Goal: Information Seeking & Learning: Learn about a topic

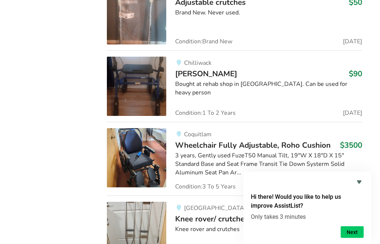
scroll to position [673, 0]
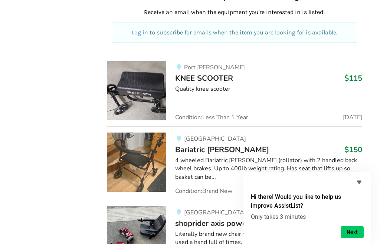
scroll to position [2080, 0]
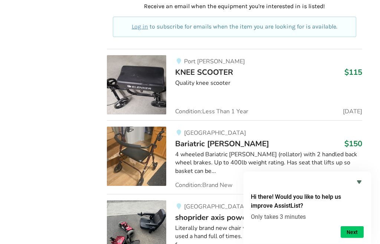
click at [336, 175] on link "Abbotsford Bariatric [PERSON_NAME] $150 4 wheeled Bariatric [PERSON_NAME] (roll…" at bounding box center [234, 158] width 255 height 74
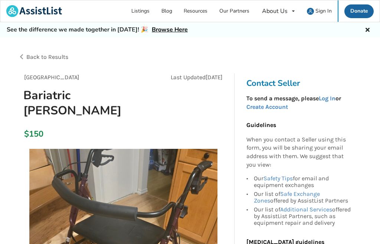
click at [55, 57] on span "Back to Results" at bounding box center [47, 56] width 42 height 7
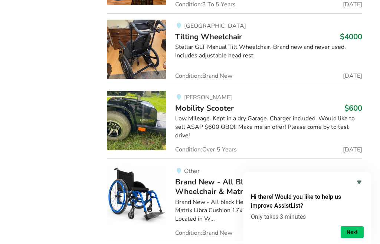
scroll to position [8407, 0]
click at [143, 92] on img at bounding box center [136, 121] width 59 height 59
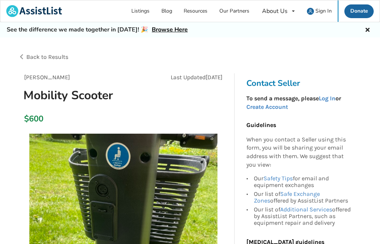
click at [58, 64] on div "Back to Results" at bounding box center [104, 57] width 172 height 21
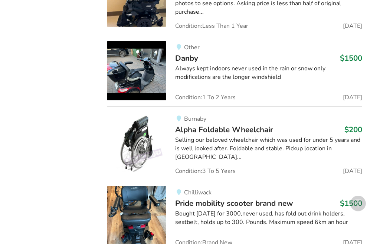
scroll to position [1509, 0]
click at [326, 190] on div "Chilliwack" at bounding box center [268, 193] width 187 height 6
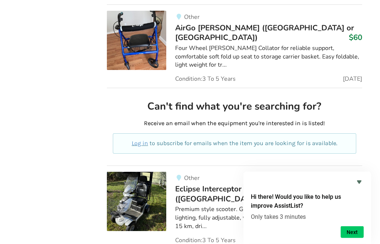
scroll to position [13083, 0]
